Goal: Task Accomplishment & Management: Manage account settings

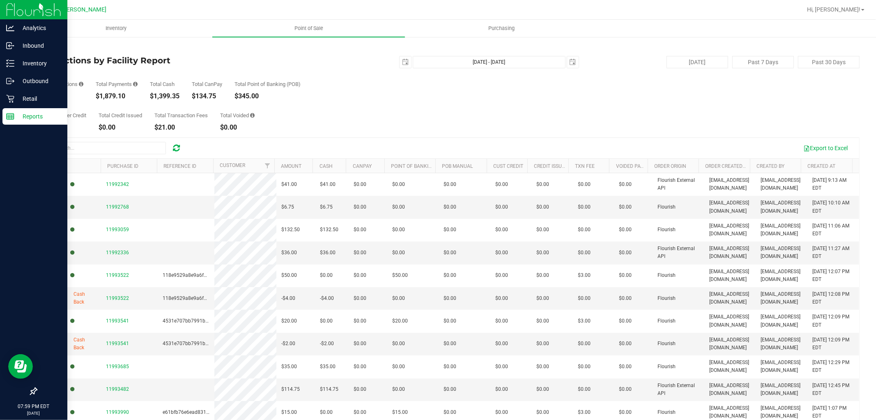
click at [7, 119] on rect at bounding box center [10, 116] width 7 height 6
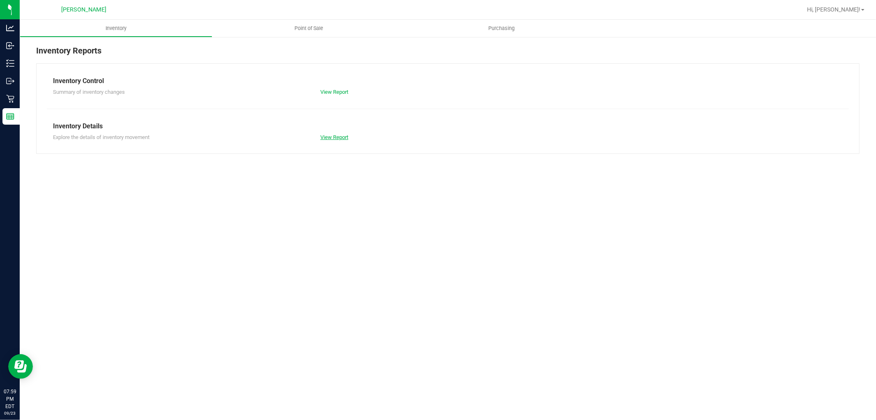
click at [338, 138] on link "View Report" at bounding box center [334, 137] width 28 height 6
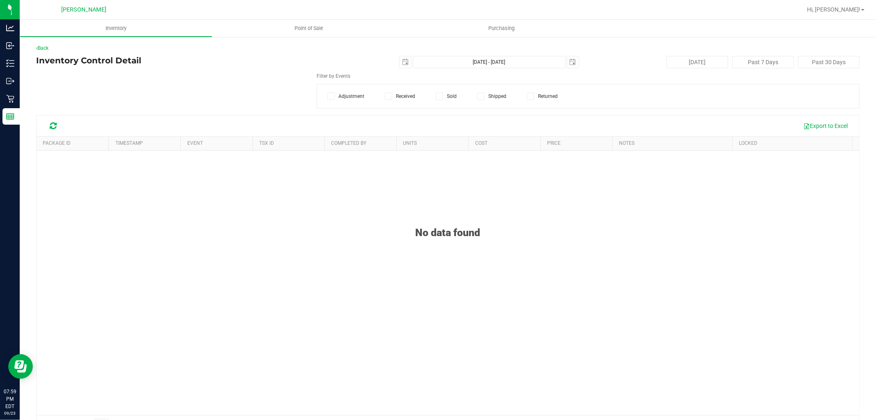
click at [437, 96] on icon at bounding box center [439, 96] width 5 height 0
click at [0, 0] on input "Sold" at bounding box center [0, 0] width 0 height 0
click at [402, 61] on span "select" at bounding box center [405, 62] width 7 height 7
click at [415, 105] on link "1" at bounding box center [414, 107] width 12 height 13
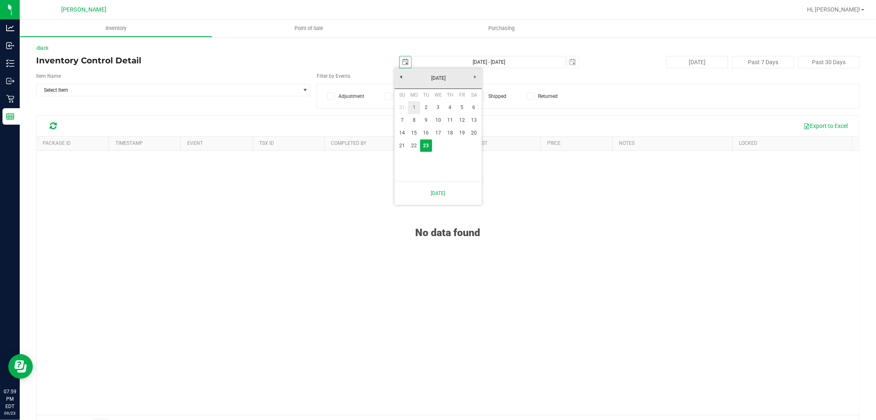
type input "[DATE]"
type input "[DATE] - [DATE]"
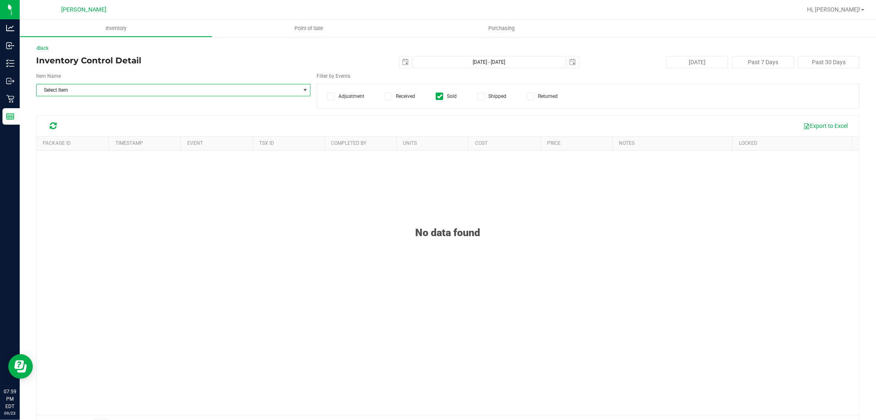
click at [270, 91] on span "Select Item" at bounding box center [168, 90] width 263 height 12
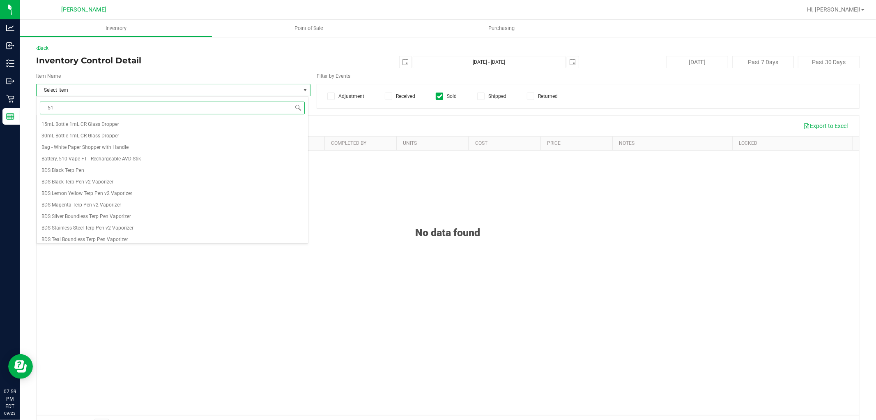
type input "510"
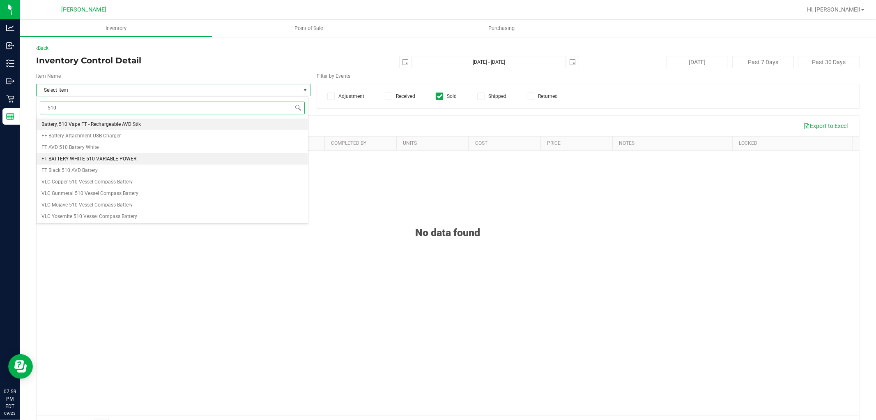
click at [122, 159] on span "FT BATTERY WHITE 510 VARIABLE POWER" at bounding box center [89, 159] width 95 height 6
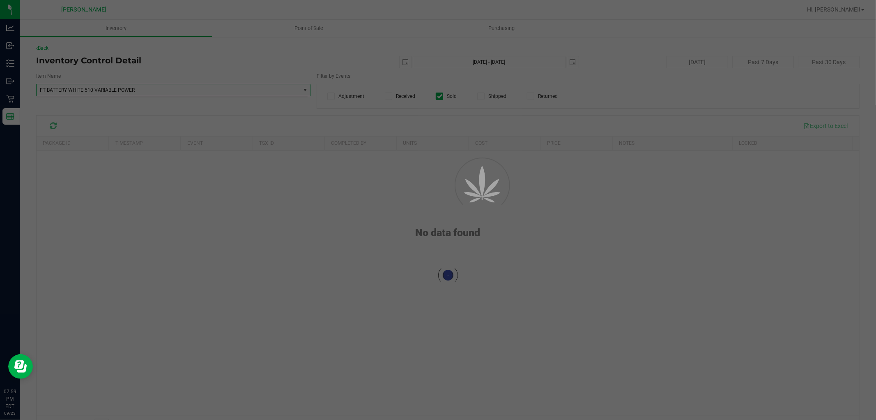
scroll to position [37967, 0]
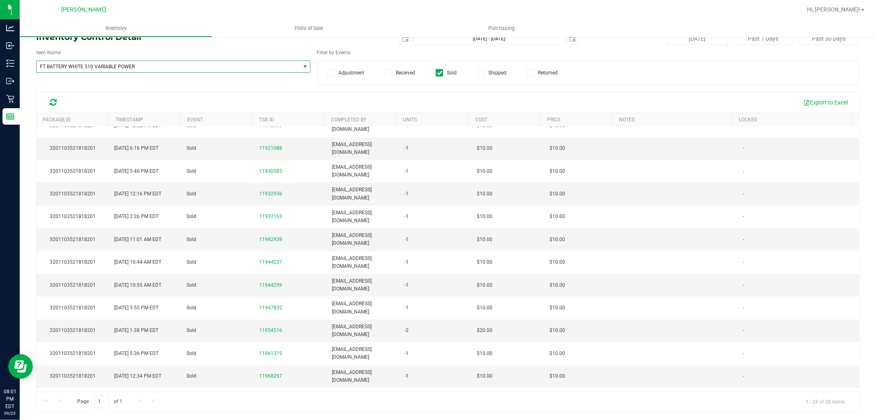
scroll to position [152, 0]
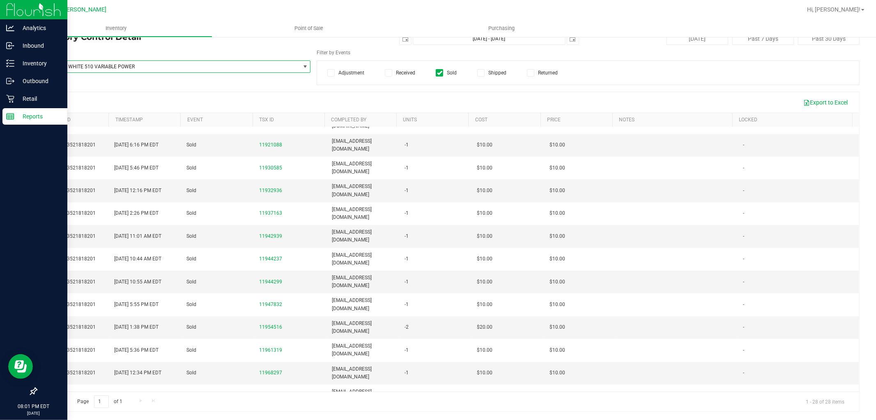
click at [16, 118] on p "Reports" at bounding box center [38, 116] width 49 height 10
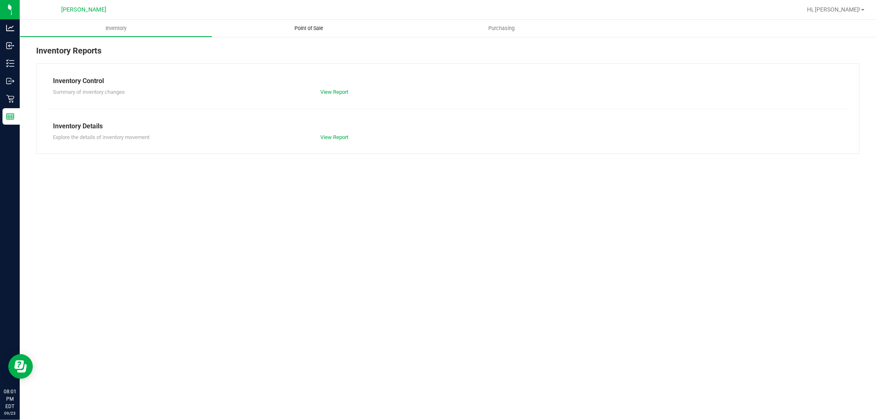
click at [317, 30] on span "Point of Sale" at bounding box center [309, 28] width 51 height 7
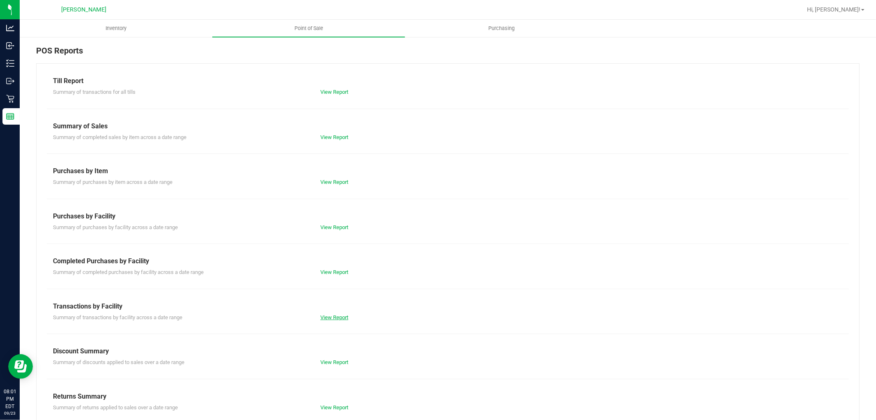
click at [339, 314] on link "View Report" at bounding box center [334, 317] width 28 height 6
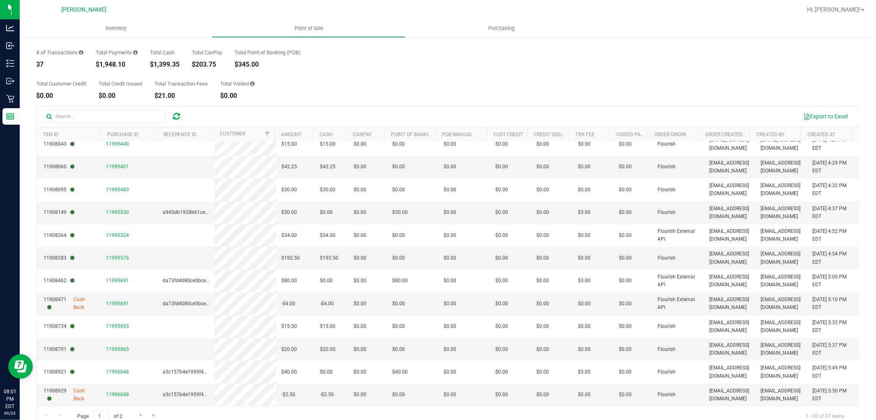
scroll to position [46, 0]
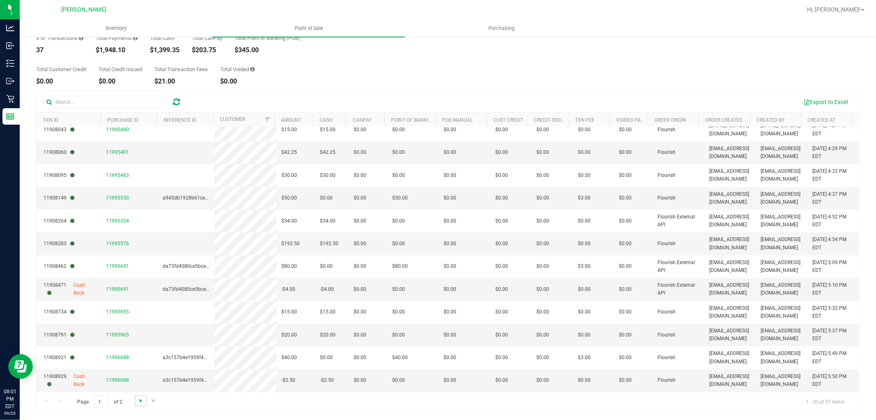
click at [142, 399] on span "Go to the next page" at bounding box center [141, 400] width 7 height 7
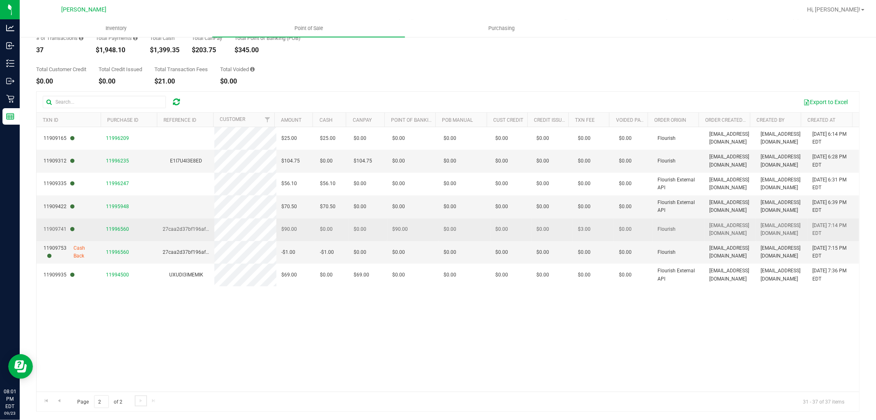
scroll to position [0, 0]
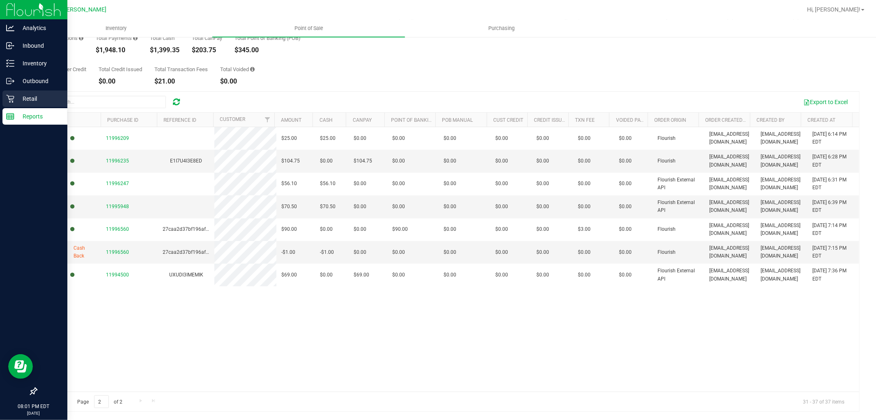
click at [16, 101] on p "Retail" at bounding box center [38, 99] width 49 height 10
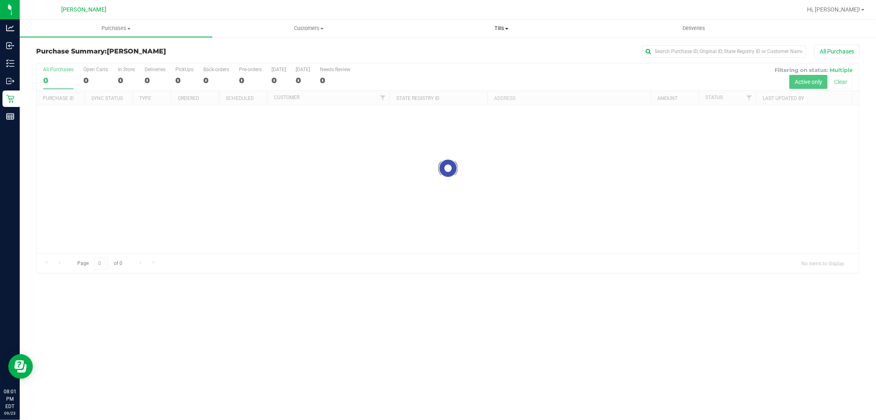
click at [499, 30] on span "Tills" at bounding box center [502, 28] width 192 height 7
click at [467, 51] on li "Manage tills" at bounding box center [501, 50] width 193 height 10
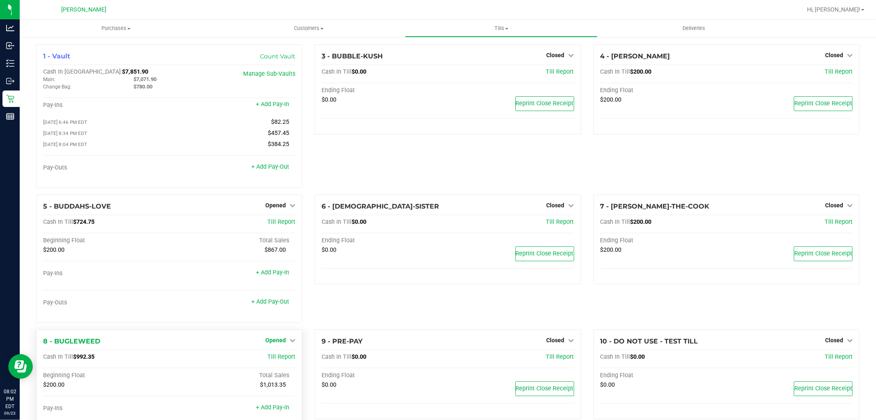
click at [265, 343] on span "Opened" at bounding box center [275, 340] width 21 height 7
click at [272, 360] on link "Close Till" at bounding box center [277, 356] width 22 height 7
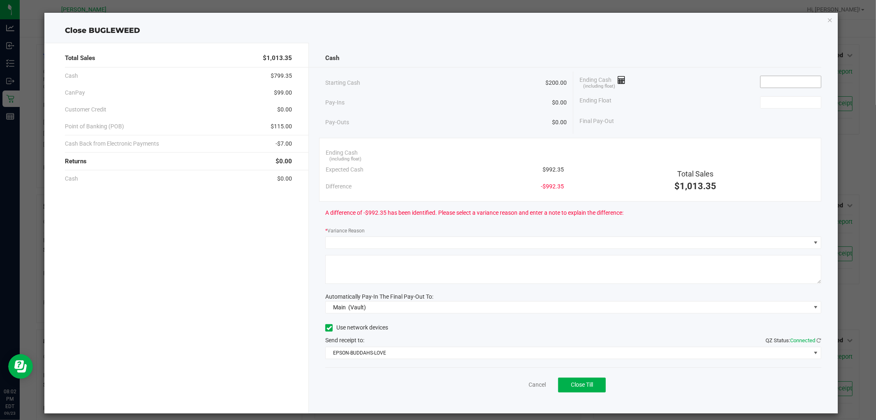
click at [764, 80] on input at bounding box center [791, 82] width 60 height 12
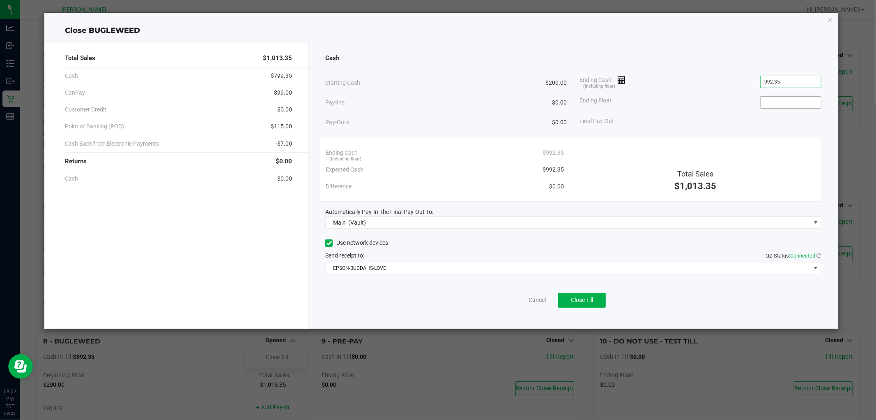
type input "$992.35"
click at [818, 102] on input at bounding box center [791, 103] width 60 height 12
type input "$200.00"
click at [802, 117] on span "$792.35" at bounding box center [810, 121] width 21 height 9
click at [720, 100] on div "Ending Float $200.00" at bounding box center [701, 102] width 242 height 21
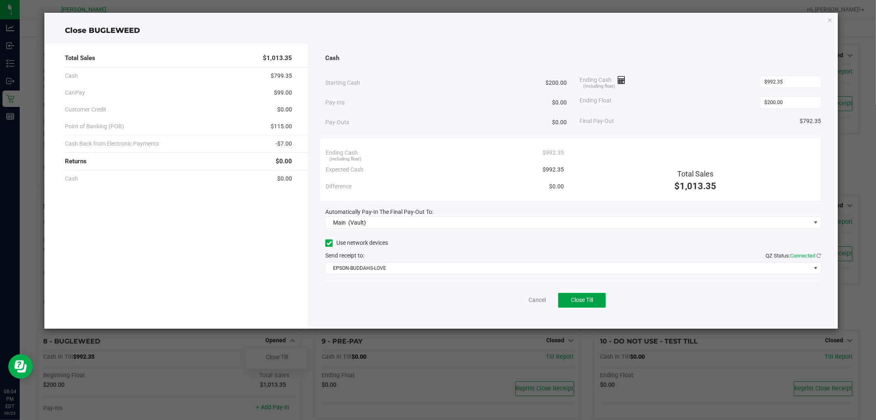
click at [585, 306] on button "Close Till" at bounding box center [582, 300] width 48 height 15
click at [510, 299] on link "Dismiss" at bounding box center [519, 299] width 20 height 9
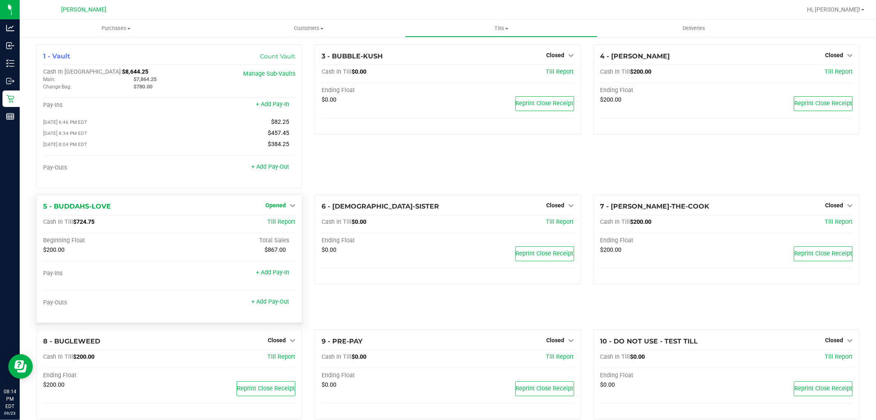
click at [266, 207] on span "Opened" at bounding box center [275, 205] width 21 height 7
click at [270, 225] on link "Close Till" at bounding box center [277, 222] width 22 height 7
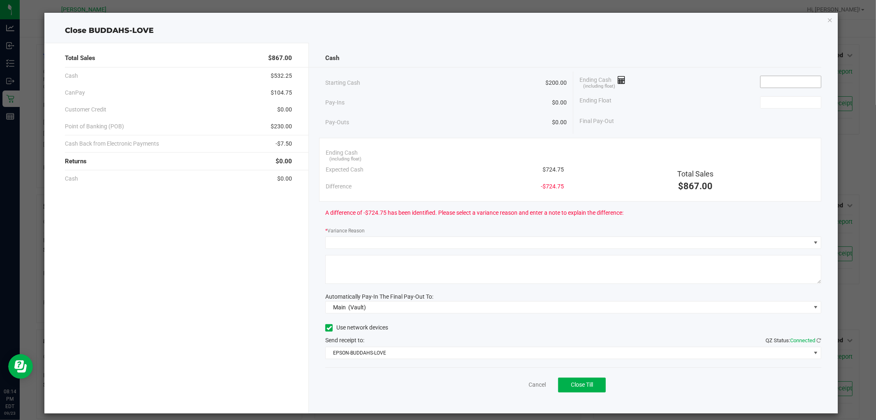
click at [792, 81] on input at bounding box center [791, 82] width 60 height 12
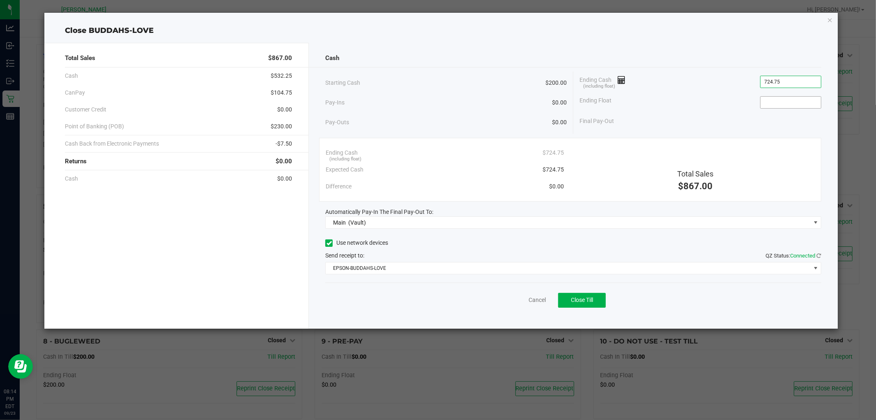
type input "$724.75"
click at [792, 99] on input at bounding box center [791, 103] width 60 height 12
type input "$200.00"
click at [771, 120] on div "Final Pay-Out $524.75" at bounding box center [701, 121] width 242 height 17
click at [533, 301] on link "Cancel" at bounding box center [537, 299] width 17 height 9
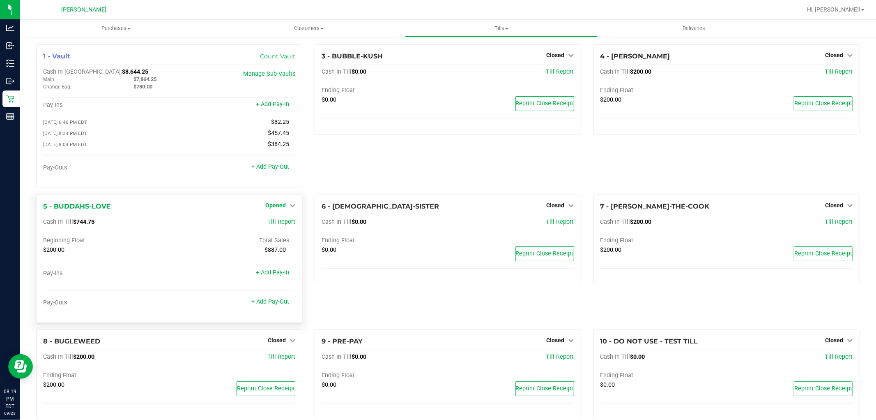
click at [265, 208] on span "Opened" at bounding box center [275, 205] width 21 height 7
click at [278, 225] on link "Close Till" at bounding box center [277, 222] width 22 height 7
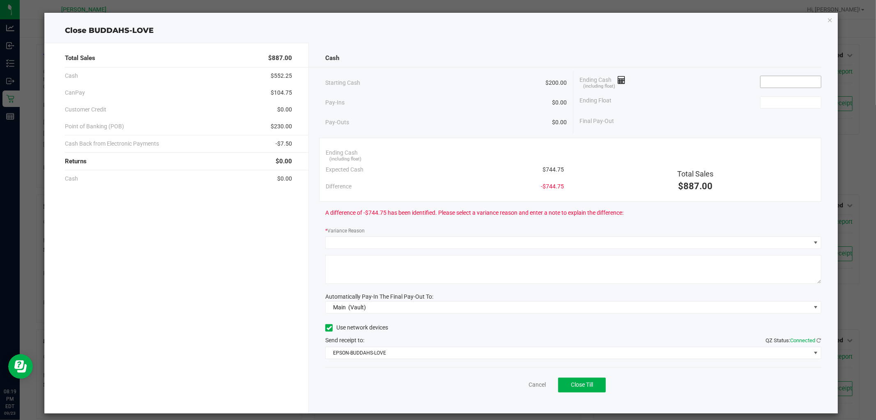
click at [796, 81] on input at bounding box center [791, 82] width 60 height 12
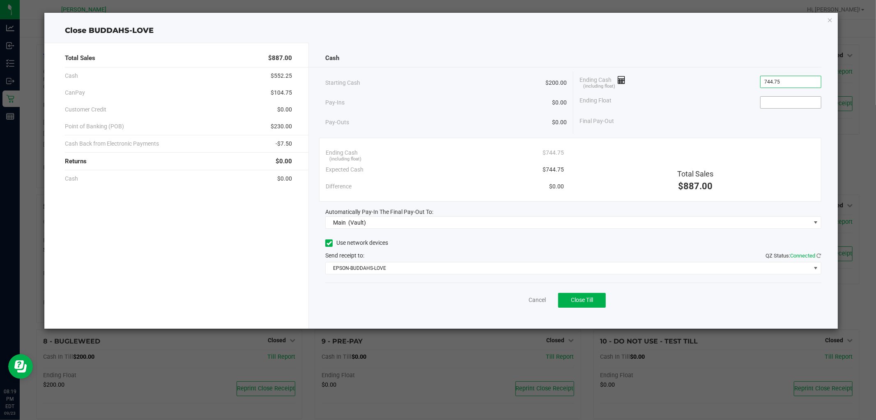
type input "$744.75"
click at [794, 102] on input at bounding box center [791, 103] width 60 height 12
type input "$200.00"
click at [748, 117] on div "Final Pay-Out $544.75" at bounding box center [701, 121] width 242 height 17
click at [587, 297] on span "Close Till" at bounding box center [582, 299] width 22 height 7
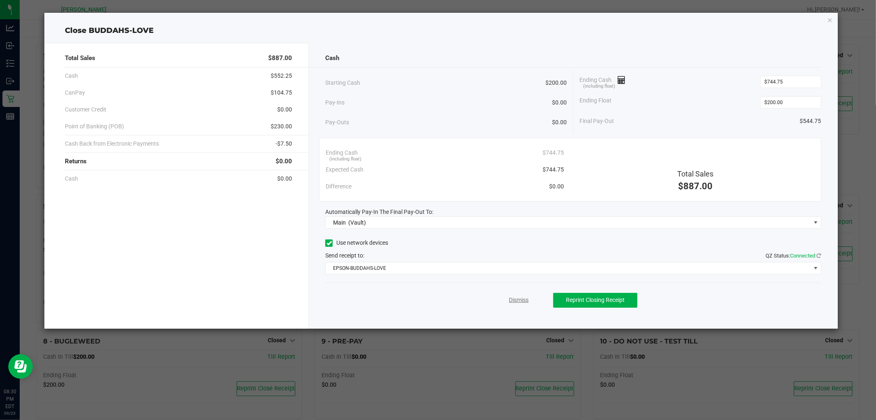
click at [524, 300] on link "Dismiss" at bounding box center [519, 299] width 20 height 9
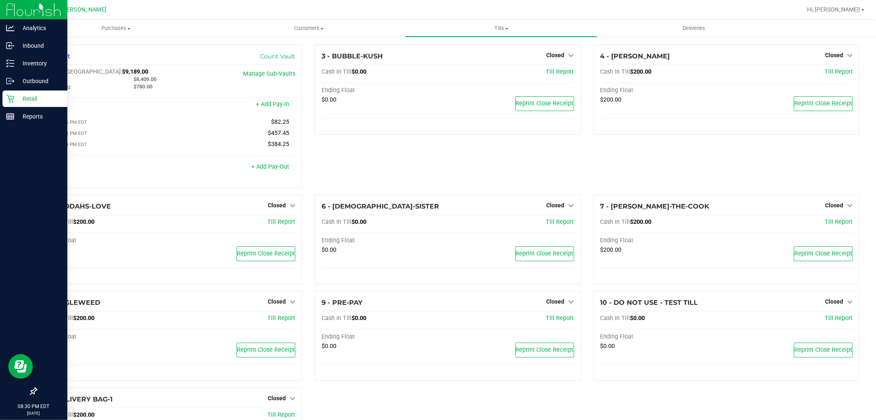
click at [11, 100] on icon at bounding box center [10, 99] width 8 height 8
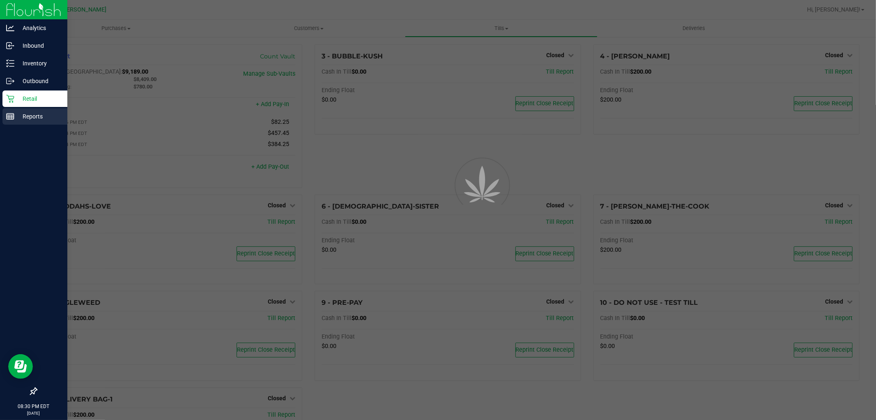
click at [16, 118] on p "Reports" at bounding box center [38, 116] width 49 height 10
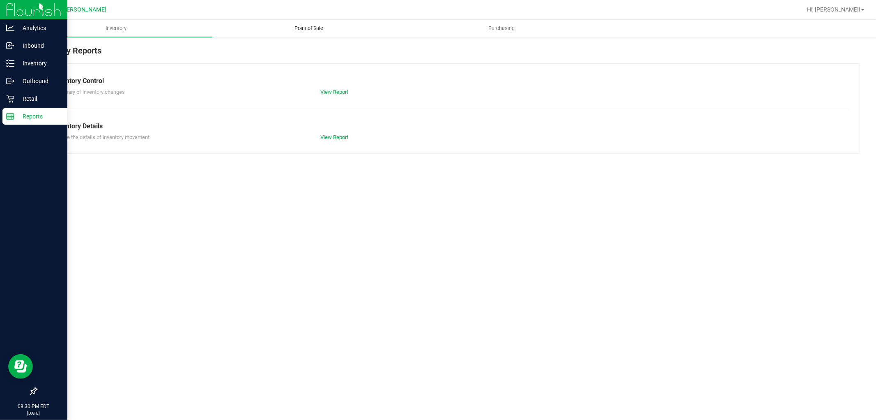
click at [307, 30] on span "Point of Sale" at bounding box center [309, 28] width 51 height 7
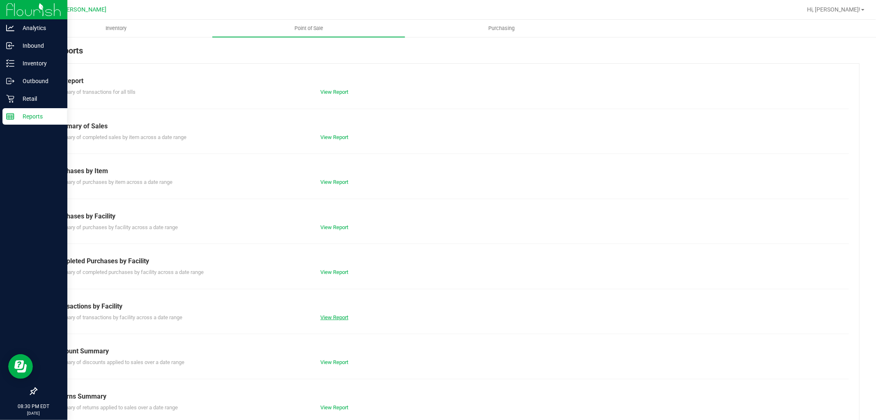
click at [323, 315] on link "View Report" at bounding box center [334, 317] width 28 height 6
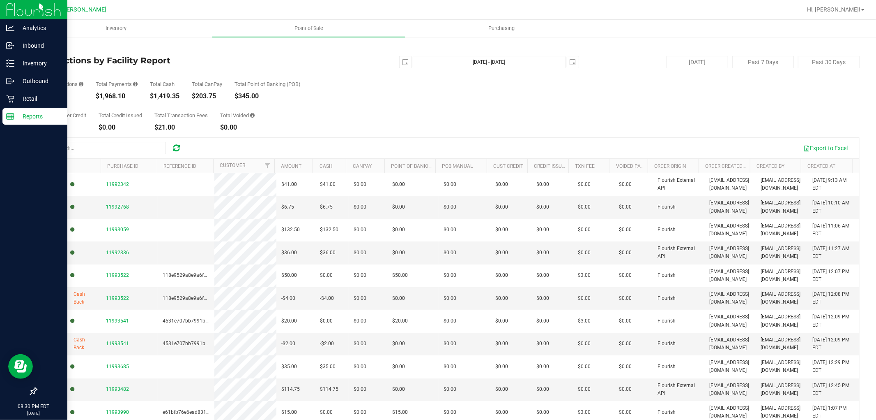
click at [392, 60] on div "2025-09-23 Sep 23, 2025 - Sep 23, 2025 2025-09-23" at bounding box center [444, 62] width 281 height 12
click at [400, 63] on span "select" at bounding box center [406, 62] width 12 height 12
click at [417, 146] on link "22" at bounding box center [414, 145] width 12 height 13
type input "2025-09-22"
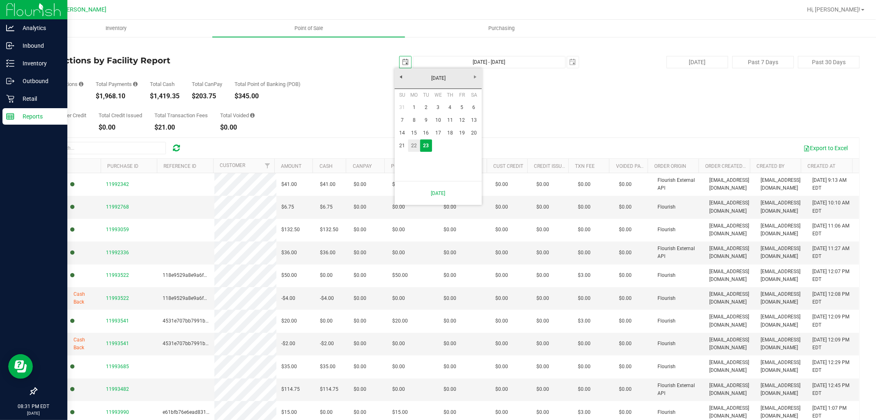
type input "Sep 22, 2025 - Sep 23, 2025"
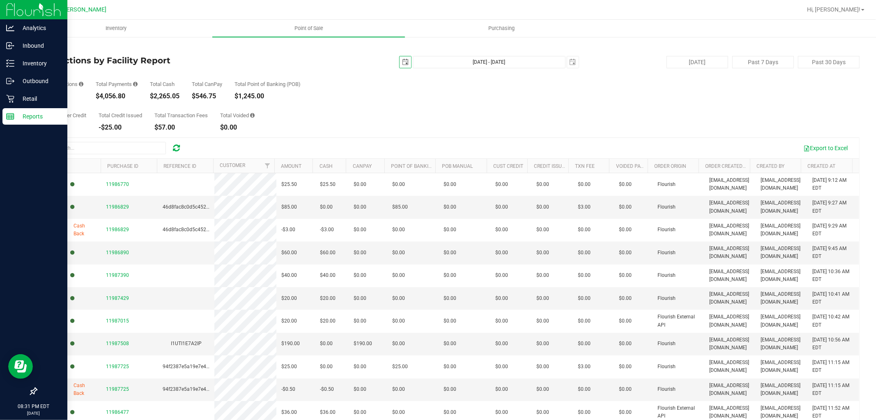
click at [401, 66] on span "select" at bounding box center [406, 62] width 12 height 12
click at [415, 104] on link "1" at bounding box center [414, 107] width 12 height 13
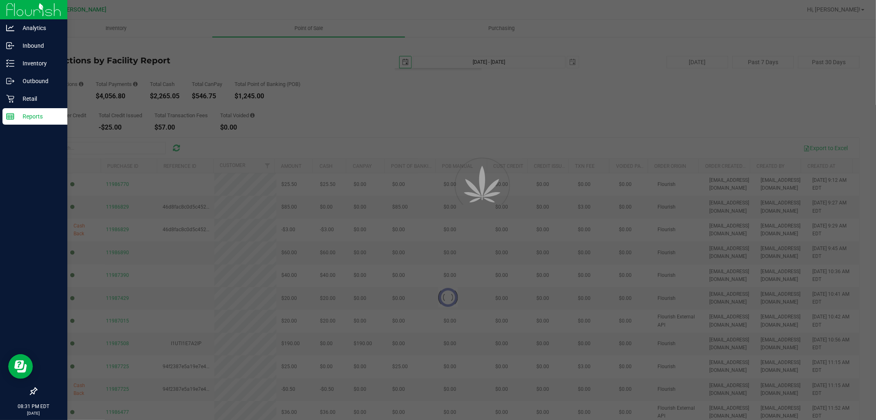
type input "[DATE]"
type input "[DATE] - [DATE]"
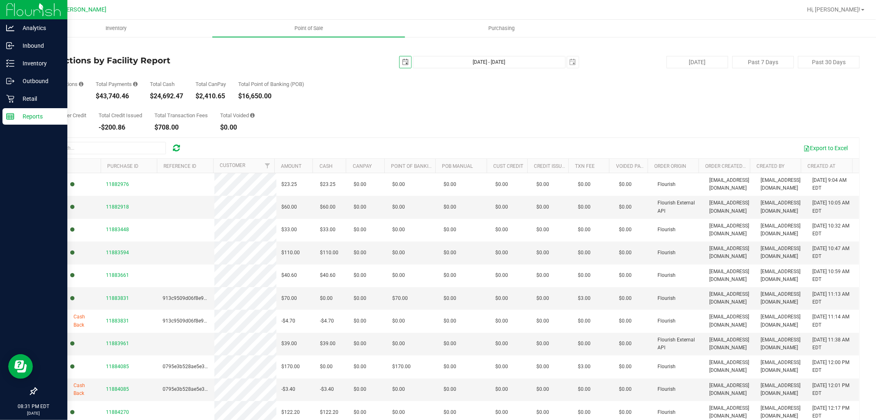
click at [12, 112] on icon at bounding box center [10, 116] width 8 height 8
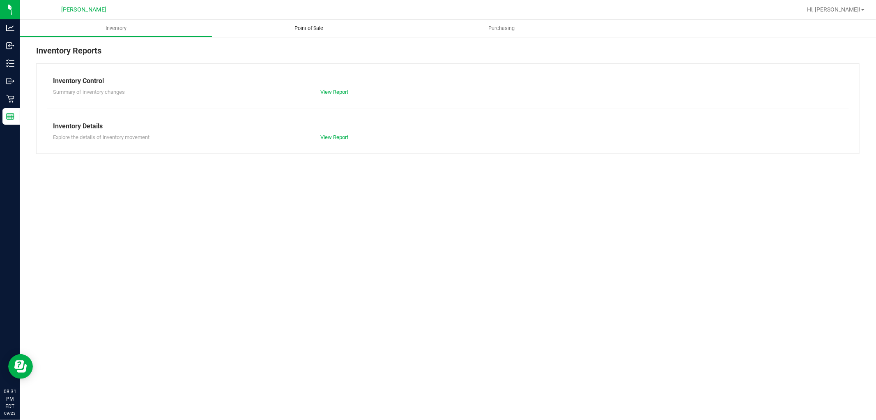
click at [312, 30] on span "Point of Sale" at bounding box center [309, 28] width 51 height 7
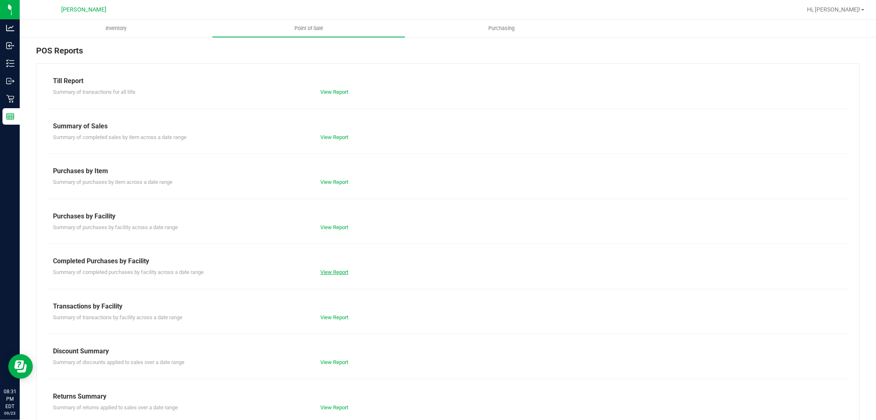
click at [344, 269] on link "View Report" at bounding box center [334, 272] width 28 height 6
